Goal: Information Seeking & Learning: Compare options

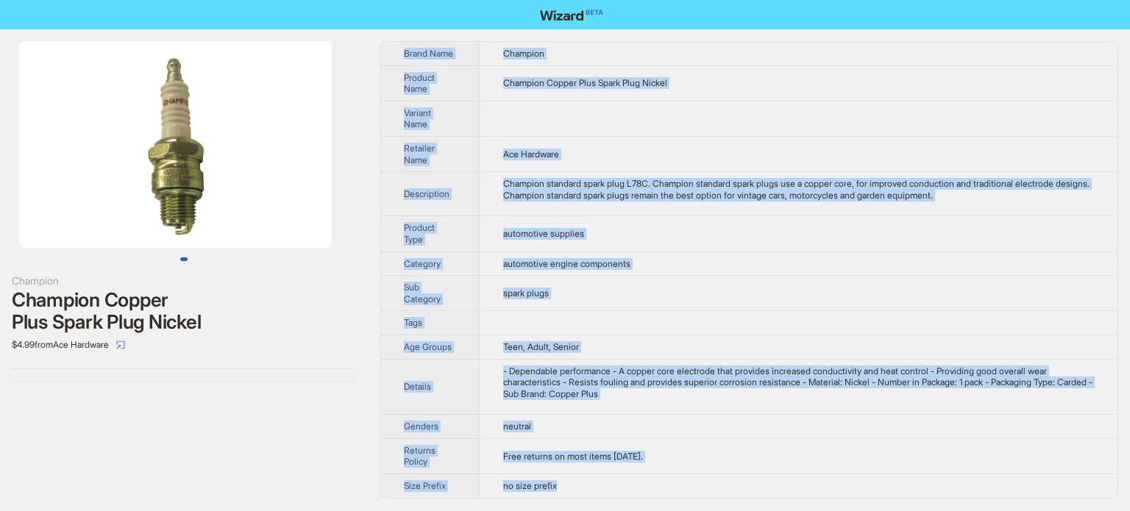
drag, startPoint x: 400, startPoint y: 48, endPoint x: 649, endPoint y: 495, distance: 511.7
click at [649, 495] on tbody "Brand Name Champion Product Name Champion Copper Plus Spark Plug Nickel Variant…" at bounding box center [748, 270] width 737 height 456
copy tbody "Brand Name Champion Product Name Champion Copper Plus Spark Plug Nickel Variant…"
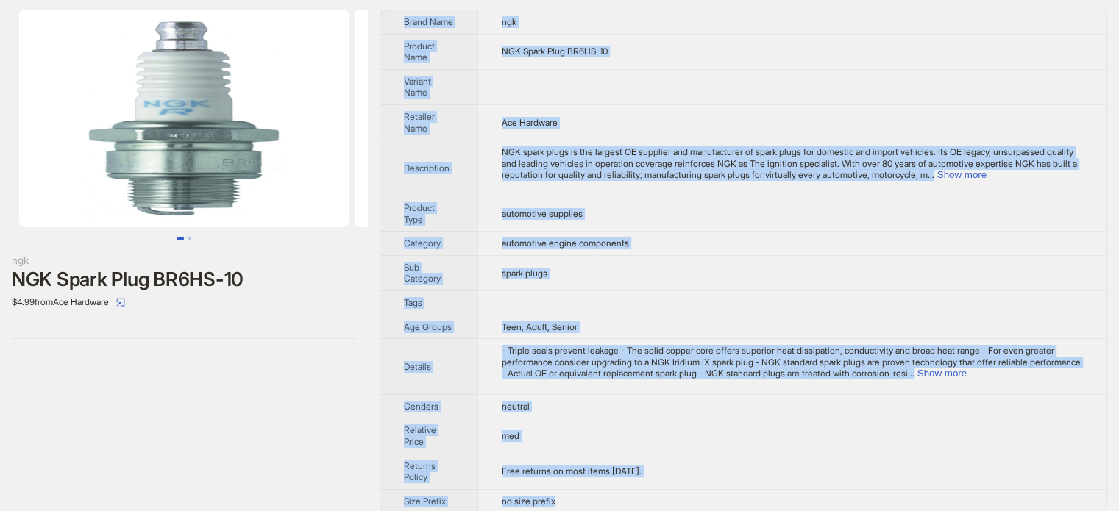
scroll to position [44, 0]
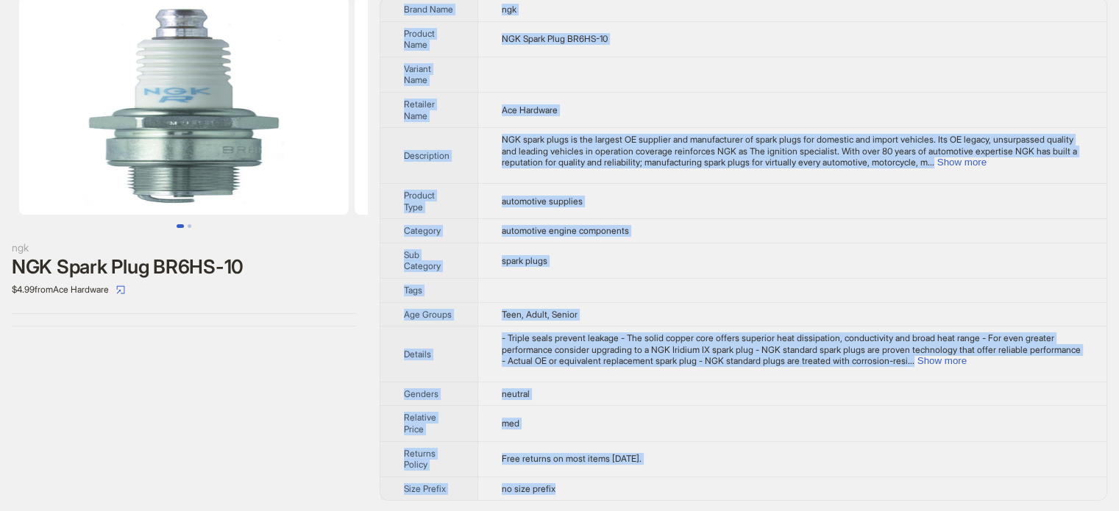
drag, startPoint x: 401, startPoint y: 49, endPoint x: 688, endPoint y: 499, distance: 533.8
click at [688, 498] on tbody "Brand Name ngk Product Name NGK Spark Plug BR6HS-10 Variant Name Retailer Name …" at bounding box center [743, 249] width 726 height 502
copy tbody "Brand Name ngk Product Name NGK Spark Plug BR6HS-10 Variant Name Retailer Name …"
click at [711, 250] on td "spark plugs" at bounding box center [791, 260] width 629 height 35
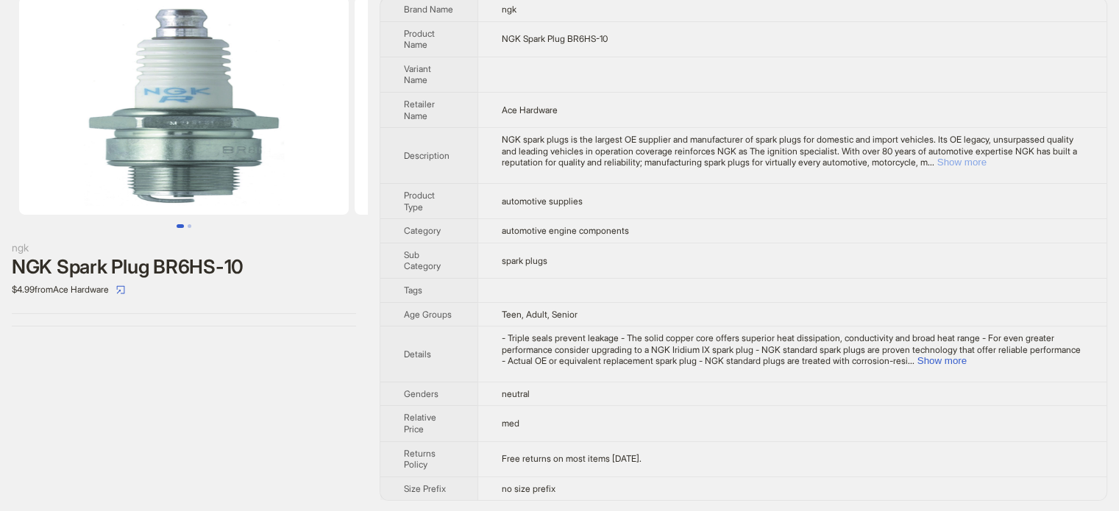
click at [986, 161] on button "Show more" at bounding box center [961, 162] width 49 height 11
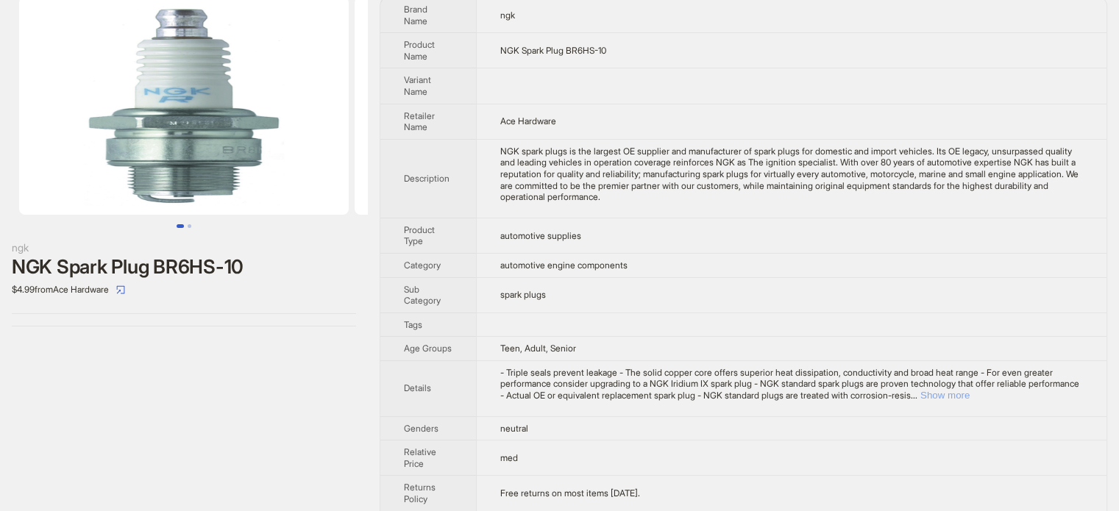
click at [969, 391] on button "Show more" at bounding box center [944, 395] width 49 height 11
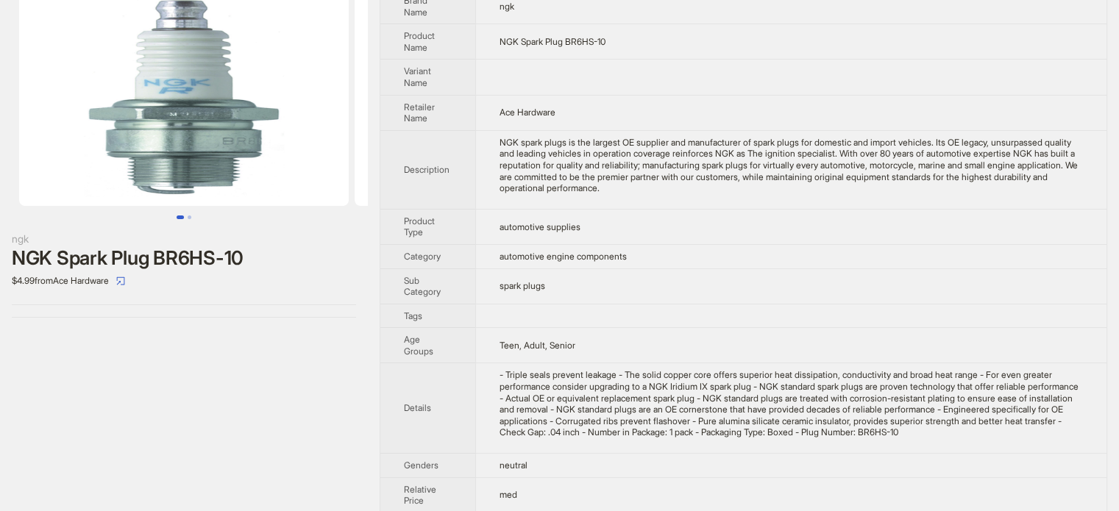
scroll to position [0, 0]
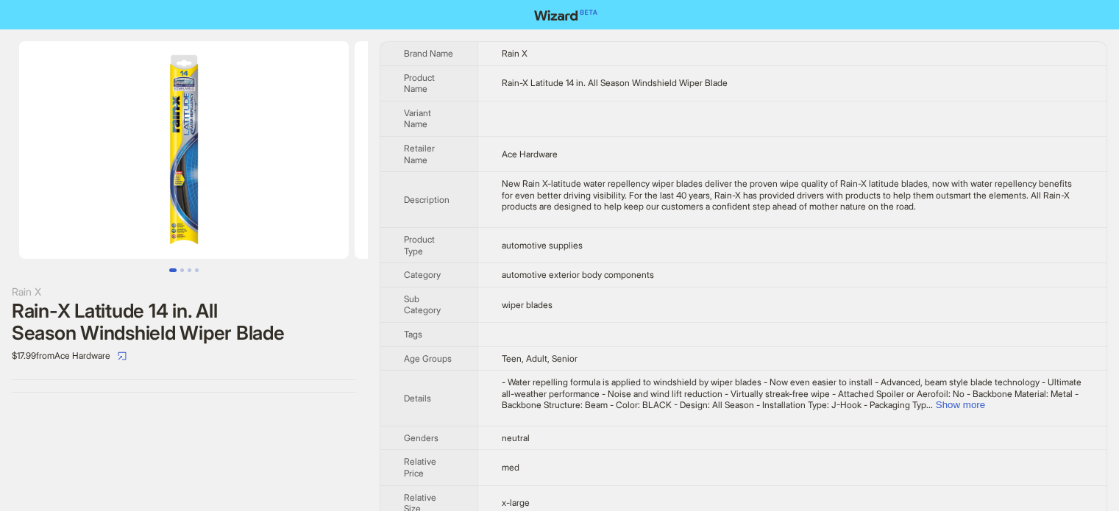
scroll to position [74, 0]
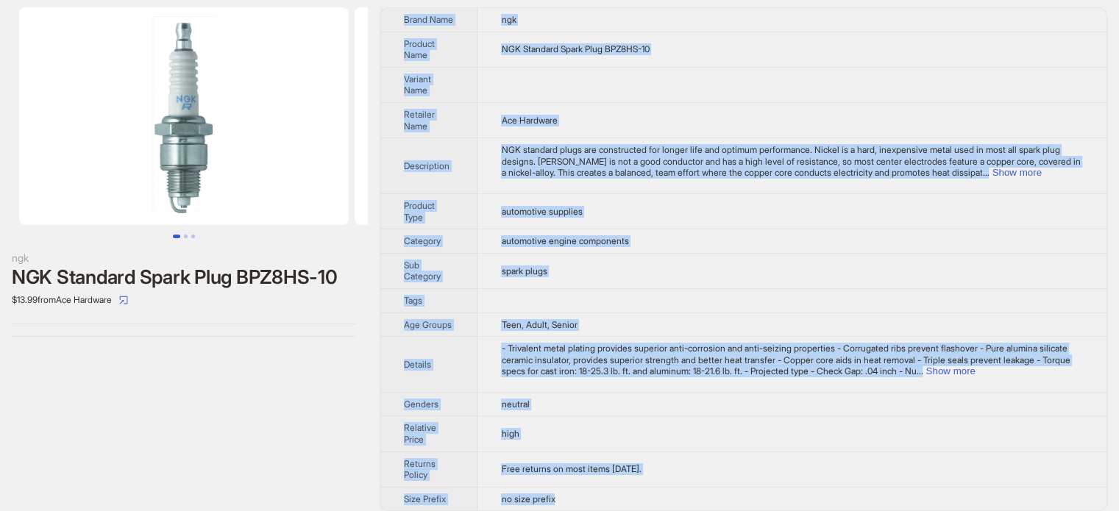
scroll to position [44, 0]
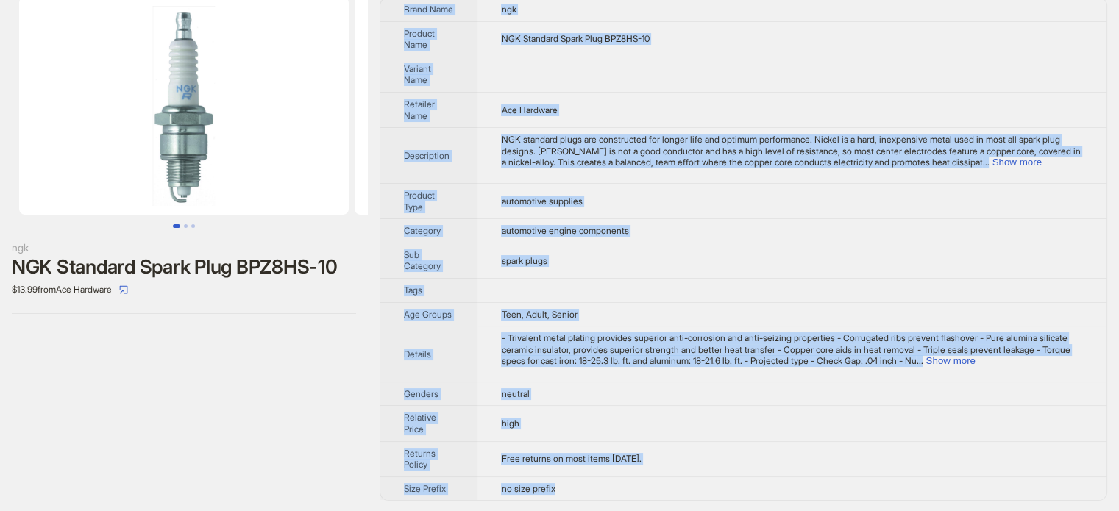
drag, startPoint x: 400, startPoint y: 48, endPoint x: 672, endPoint y: 496, distance: 524.8
click at [672, 496] on tbody "Brand Name ngk Product Name NGK Standard Spark Plug BPZ8HS-10 Variant Name Reta…" at bounding box center [743, 249] width 726 height 502
copy tbody "Brand Name ngk Product Name NGK Standard Spark Plug BPZ8HS-10 Variant Name Reta…"
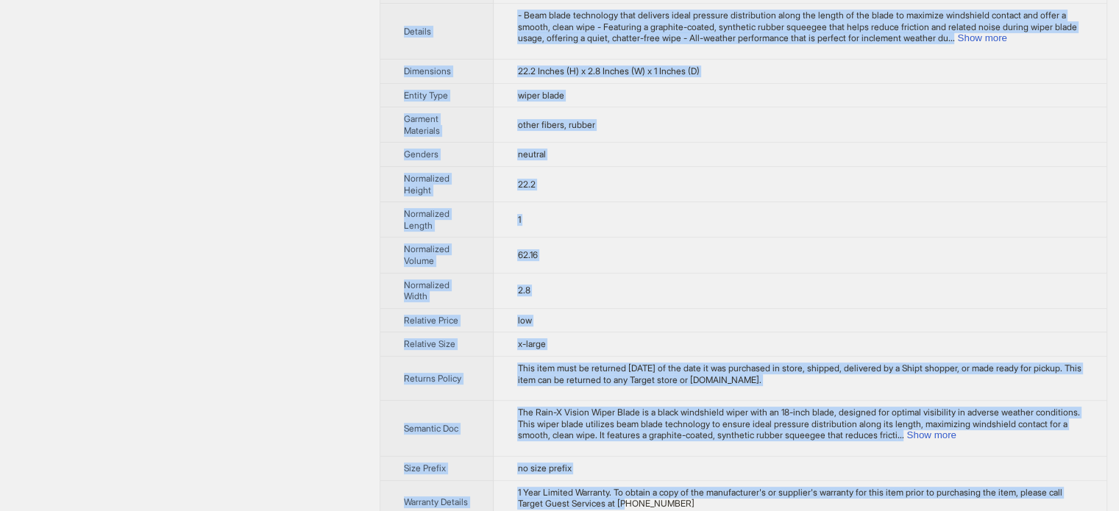
scroll to position [610, 0]
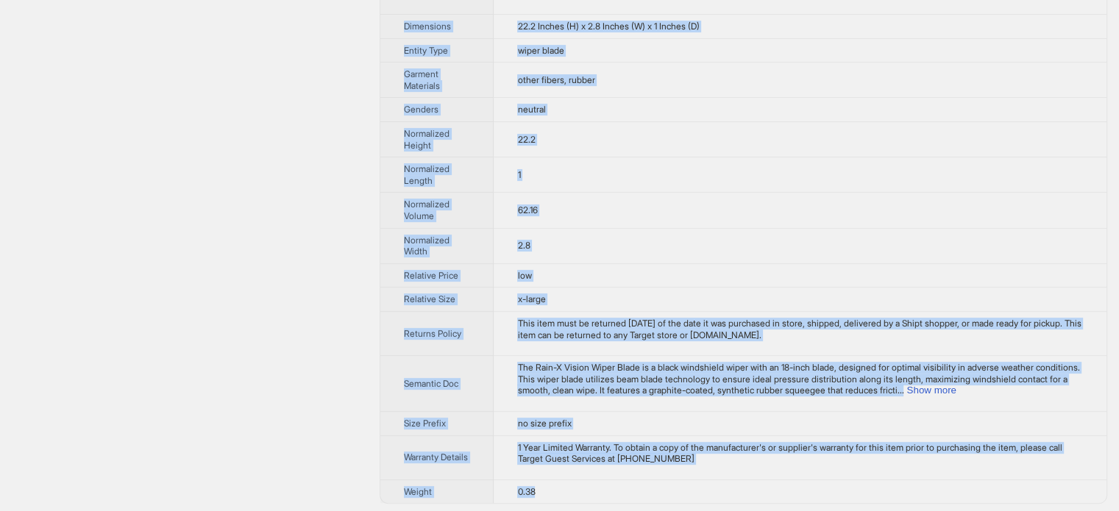
drag, startPoint x: 403, startPoint y: 46, endPoint x: 613, endPoint y: 486, distance: 487.6
copy tbody "Brand Name Rain X Product Name Rain-X 18" Vision Wiper Blade: Black Windshield …"
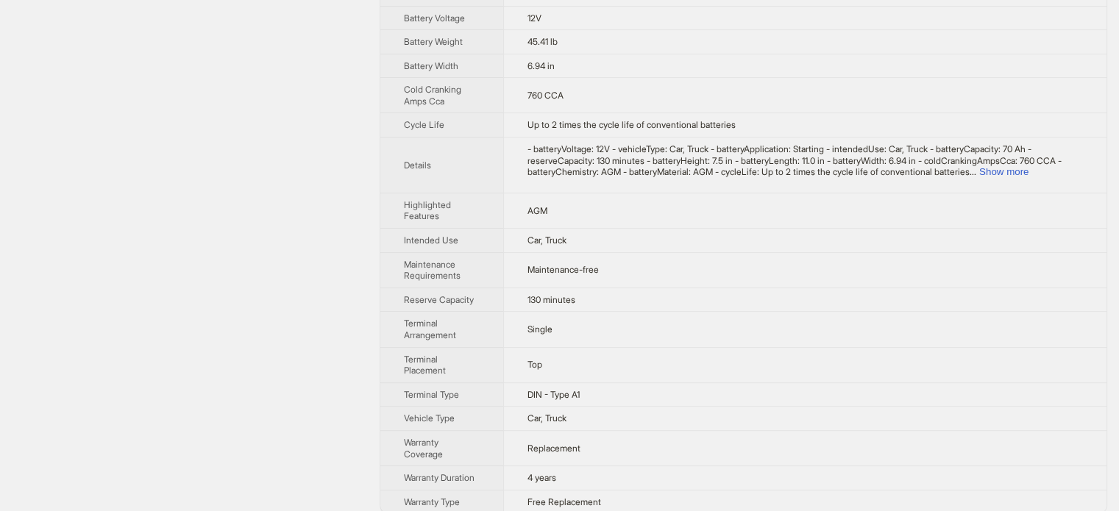
scroll to position [417, 0]
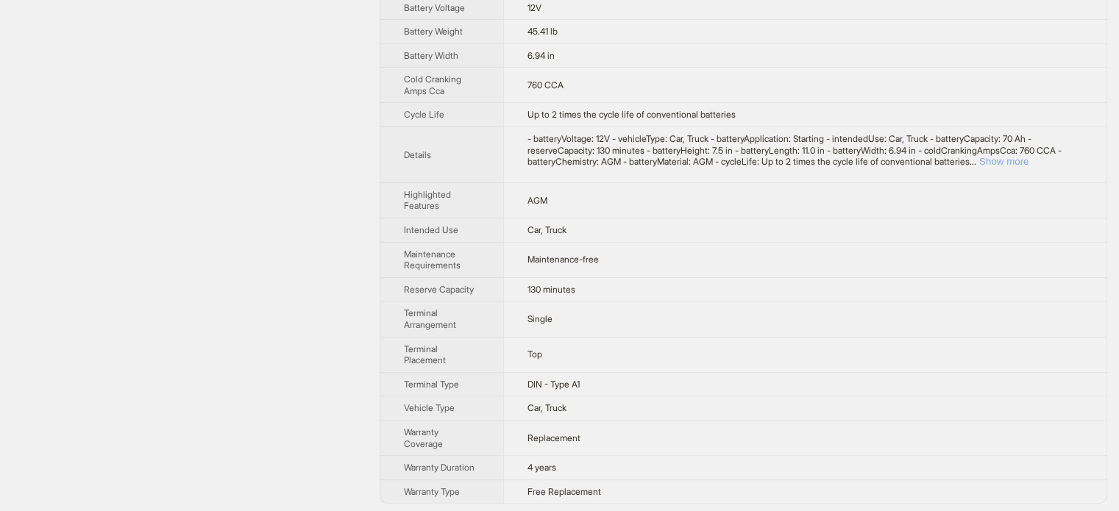
click at [1028, 158] on button "Show more" at bounding box center [1003, 161] width 49 height 11
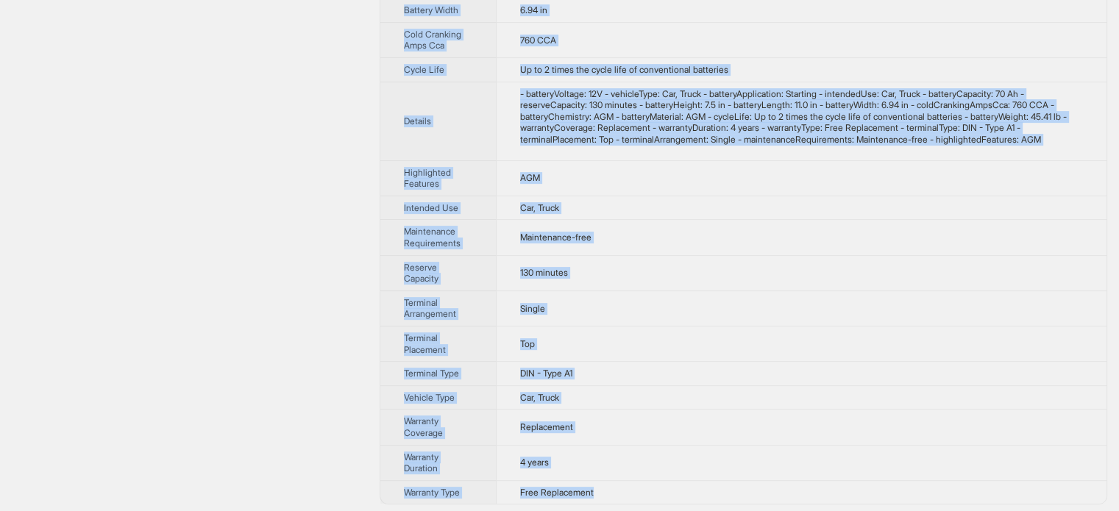
scroll to position [485, 0]
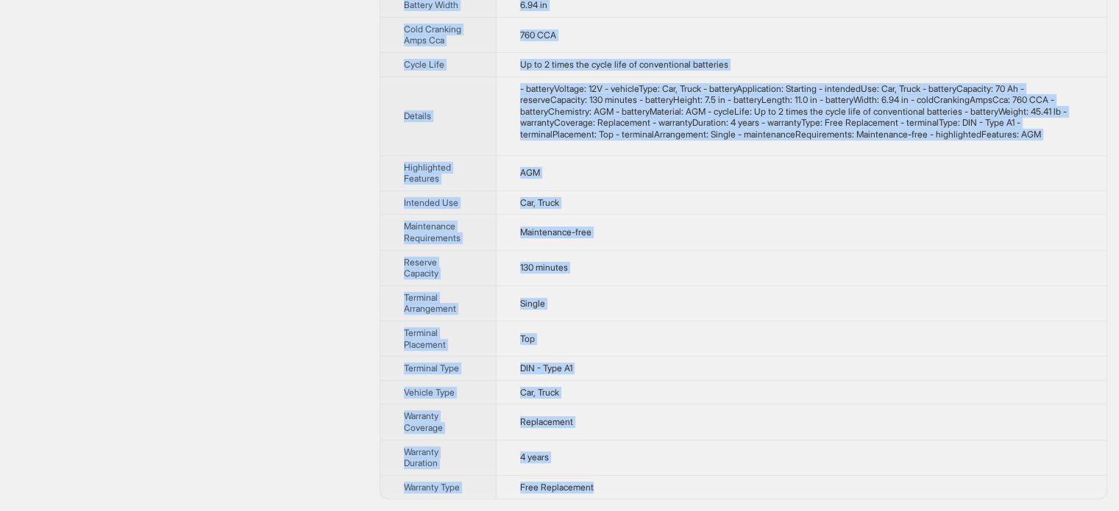
drag, startPoint x: 400, startPoint y: 50, endPoint x: 650, endPoint y: 491, distance: 507.2
click at [650, 491] on tbody "Brand Name Duralast Product Name Platinum Group Size 48 H6 AGM Battery Variant …" at bounding box center [743, 31] width 726 height 936
copy tbody "Brand Name Duralast Product Name Platinum Group Size 48 H6 AGM Battery Variant …"
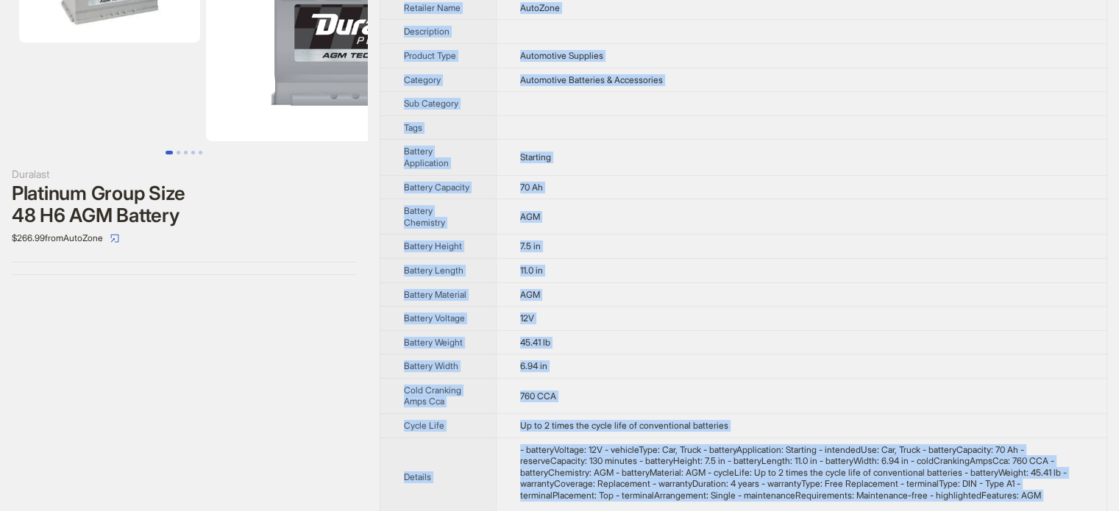
scroll to position [0, 0]
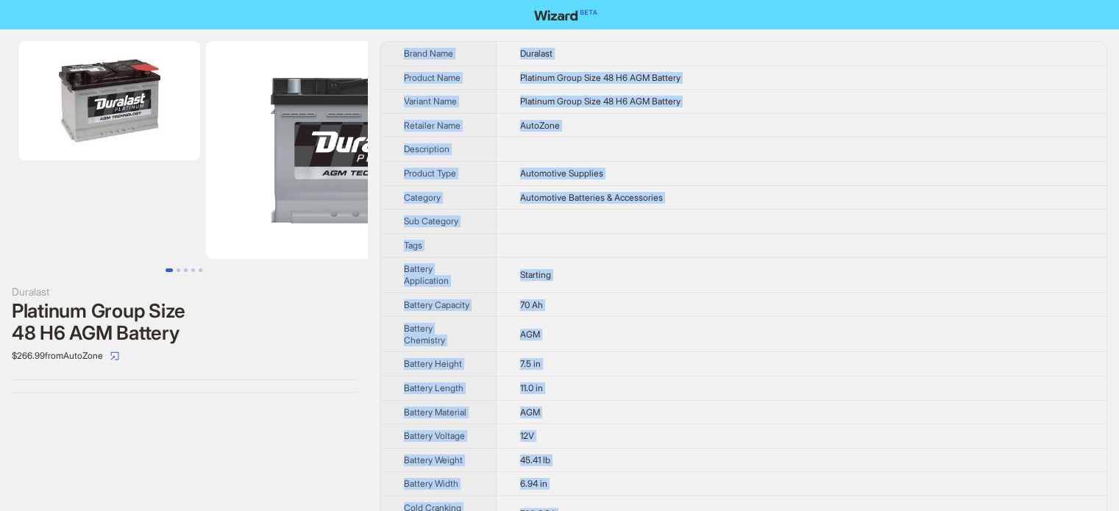
click at [788, 159] on td at bounding box center [801, 150] width 610 height 24
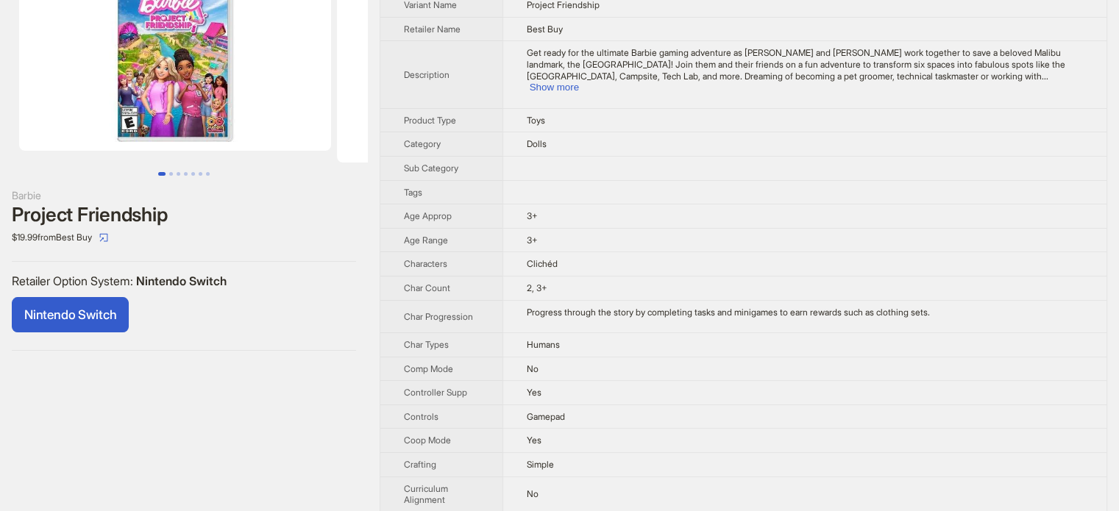
scroll to position [74, 0]
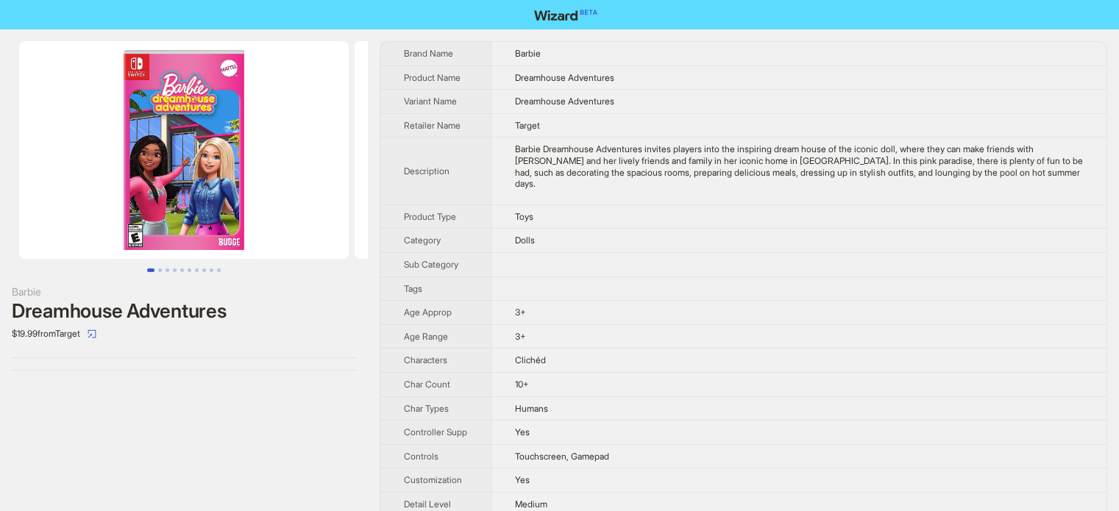
scroll to position [8, 0]
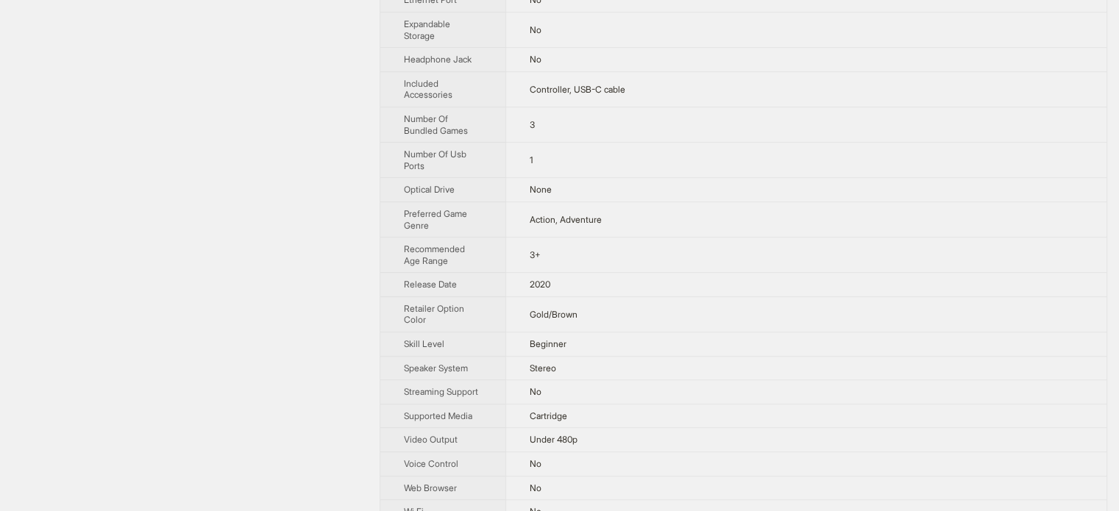
scroll to position [841, 0]
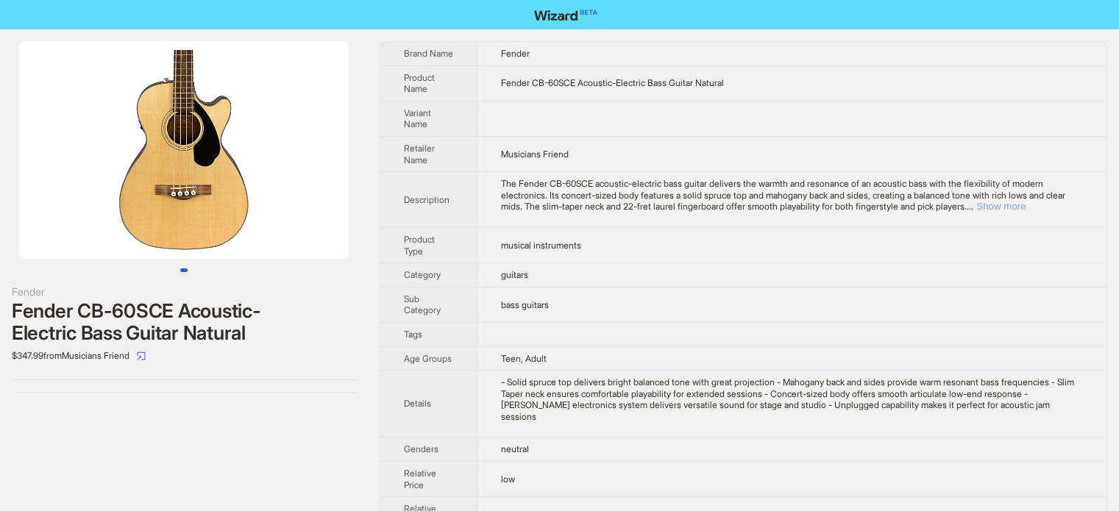
click at [1025, 212] on button "Show more" at bounding box center [1000, 206] width 49 height 11
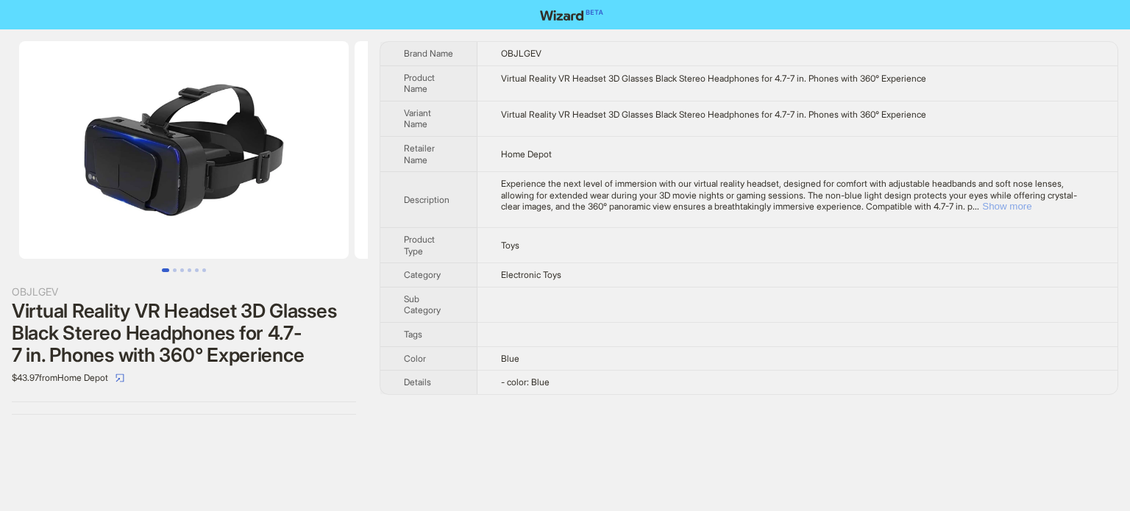
click at [1031, 208] on button "Show more" at bounding box center [1006, 206] width 49 height 11
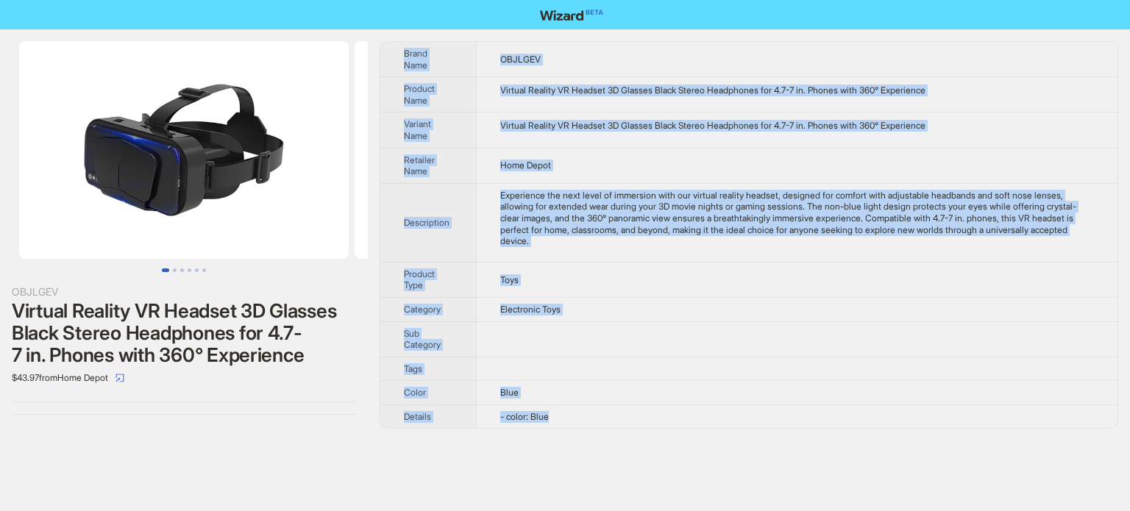
drag, startPoint x: 394, startPoint y: 46, endPoint x: 583, endPoint y: 423, distance: 421.0
click at [583, 423] on tbody "Brand Name OBJLGEV Product Name Virtual Reality VR Headset 3D Glasses Black Ste…" at bounding box center [748, 235] width 737 height 386
copy tbody "Brand Name OBJLGEV Product Name Virtual Reality VR Headset 3D Glasses Black Ste…"
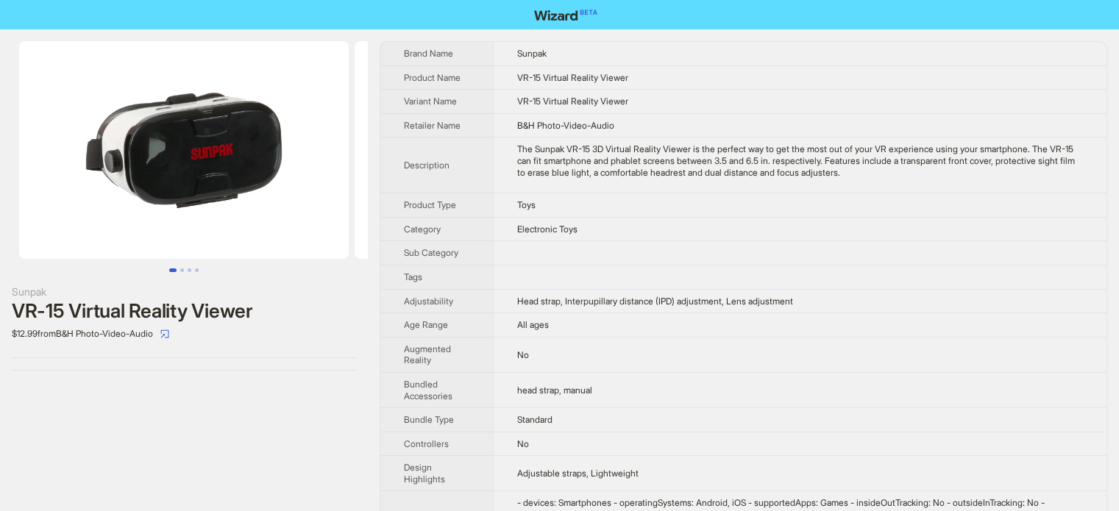
scroll to position [74, 0]
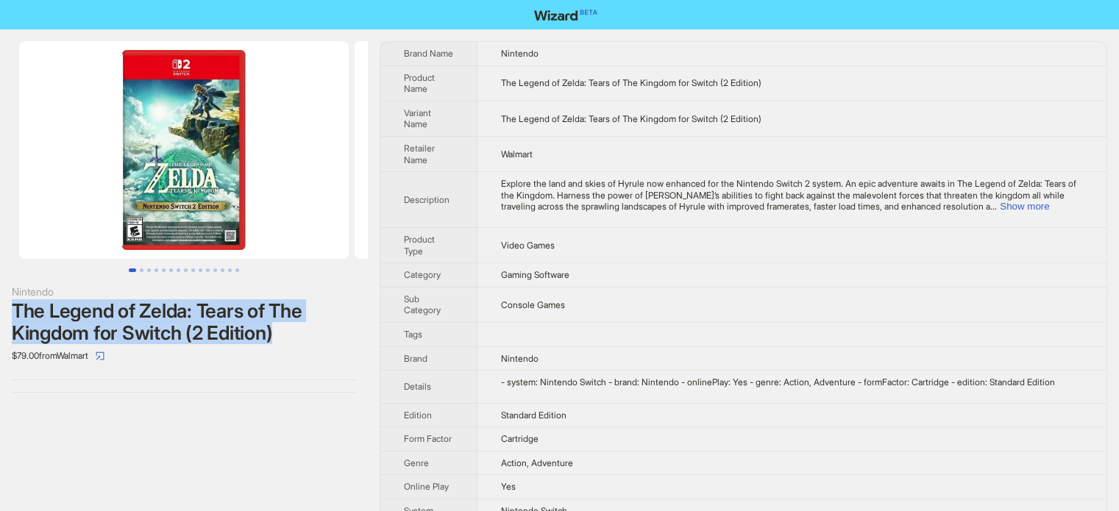
drag, startPoint x: 8, startPoint y: 305, endPoint x: 278, endPoint y: 336, distance: 271.7
click at [278, 336] on div "Nintendo The Legend of Zelda: Tears of The Kingdom for Switch (2 Edition) $79.0…" at bounding box center [184, 216] width 368 height 375
copy div "The Legend of Zelda: Tears of The Kingdom for Switch (2 Edition)"
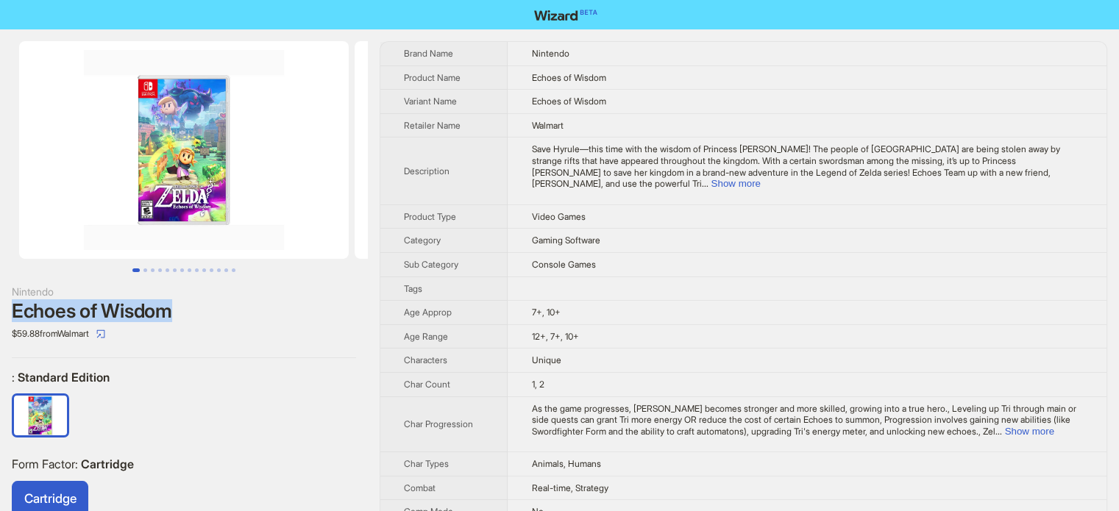
drag, startPoint x: 12, startPoint y: 313, endPoint x: 174, endPoint y: 312, distance: 161.8
click at [174, 312] on div "Echoes of Wisdom" at bounding box center [184, 311] width 344 height 22
copy div "Echoes of Wisdom"
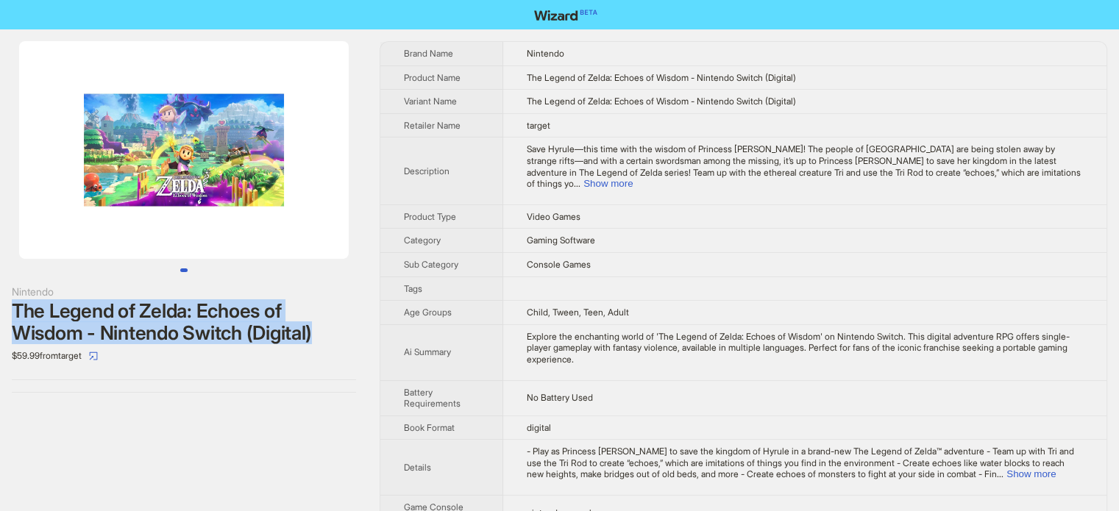
drag, startPoint x: 15, startPoint y: 307, endPoint x: 321, endPoint y: 336, distance: 307.4
click at [321, 336] on div "The Legend of Zelda: Echoes of Wisdom - Nintendo Switch (Digital)" at bounding box center [184, 322] width 344 height 44
copy div "The Legend of Zelda: Echoes of Wisdom - Nintendo Switch (Digital)"
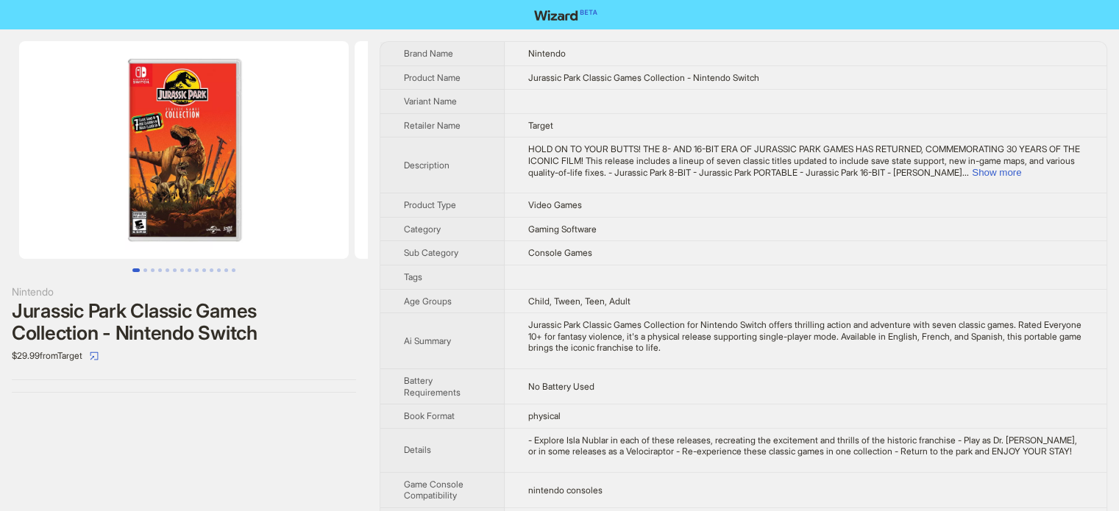
scroll to position [147, 0]
